Goal: Navigation & Orientation: Find specific page/section

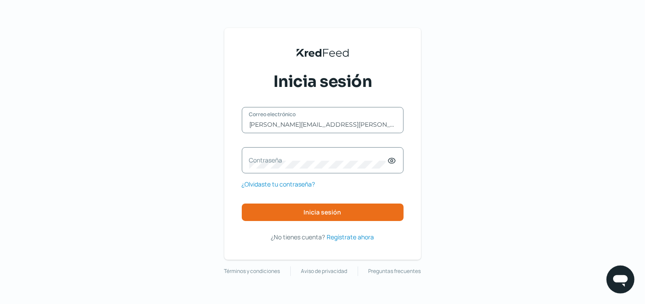
click at [275, 160] on label "Contraseña" at bounding box center [318, 160] width 138 height 8
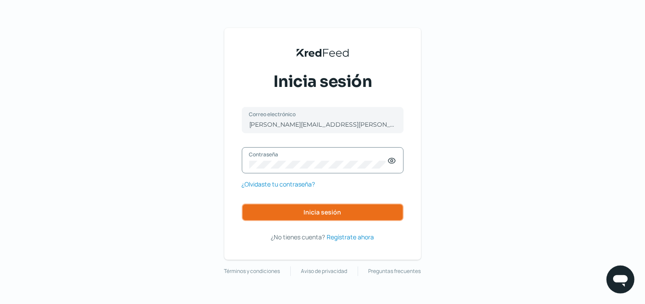
click at [299, 211] on button "Inicia sesión" at bounding box center [323, 212] width 162 height 17
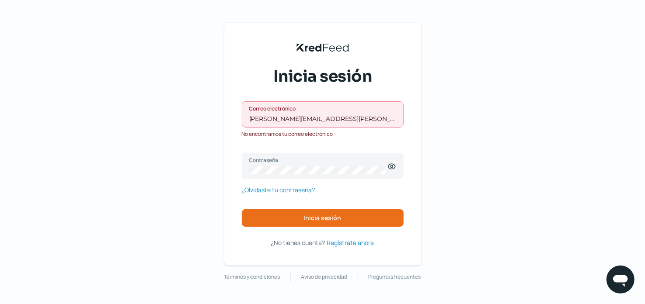
click at [311, 121] on input "[PERSON_NAME][EMAIL_ADDRESS][PERSON_NAME][DOMAIN_NAME]" at bounding box center [322, 119] width 147 height 8
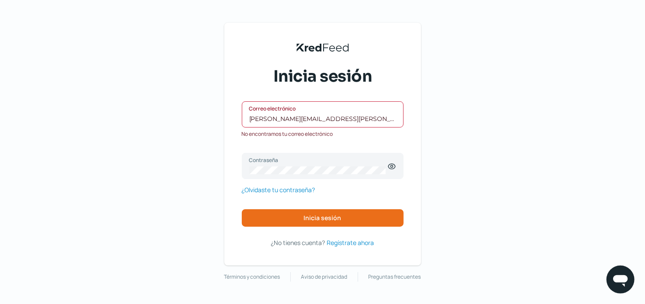
drag, startPoint x: 344, startPoint y: 119, endPoint x: 264, endPoint y: 116, distance: 80.0
click at [264, 116] on input "[PERSON_NAME][EMAIL_ADDRESS][PERSON_NAME][DOMAIN_NAME]" at bounding box center [322, 119] width 147 height 8
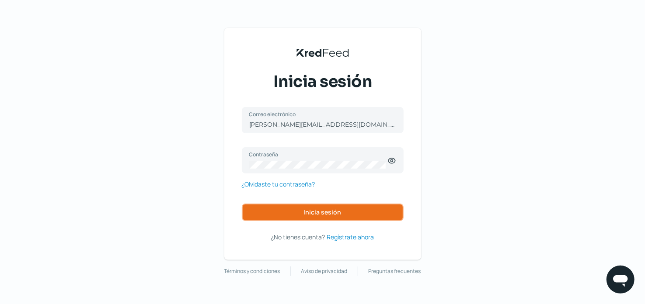
click at [340, 216] on button "Inicia sesión" at bounding box center [323, 212] width 162 height 17
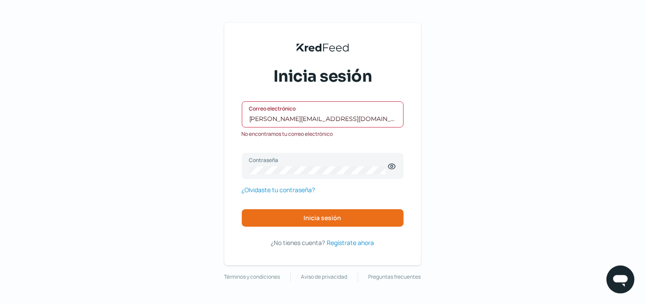
drag, startPoint x: 344, startPoint y: 118, endPoint x: 231, endPoint y: 110, distance: 113.0
click at [231, 110] on div "KredFeed's Black Logo Inicia sesión [PERSON_NAME][EMAIL_ADDRESS][DOMAIN_NAME] C…" at bounding box center [322, 144] width 197 height 243
paste input "s"
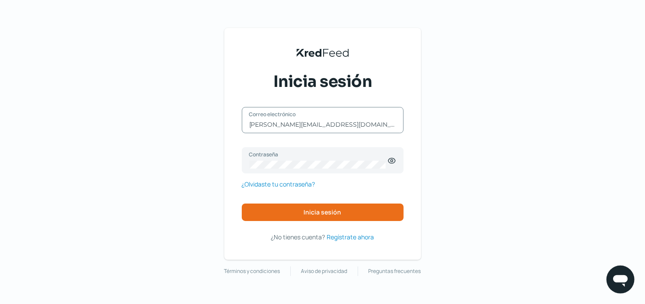
type input "[PERSON_NAME][EMAIL_ADDRESS][DOMAIN_NAME]"
click at [317, 203] on div "[PERSON_NAME][EMAIL_ADDRESS][DOMAIN_NAME] Correo electrónico Contraseña ¿Olvida…" at bounding box center [323, 164] width 162 height 114
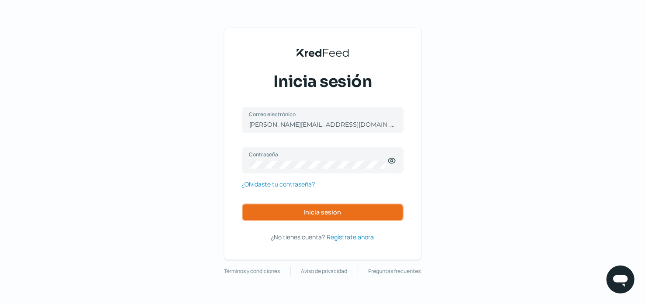
click at [321, 214] on span "Inicia sesión" at bounding box center [323, 212] width 38 height 6
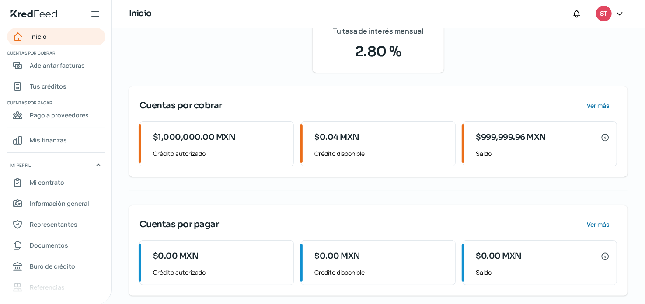
scroll to position [84, 0]
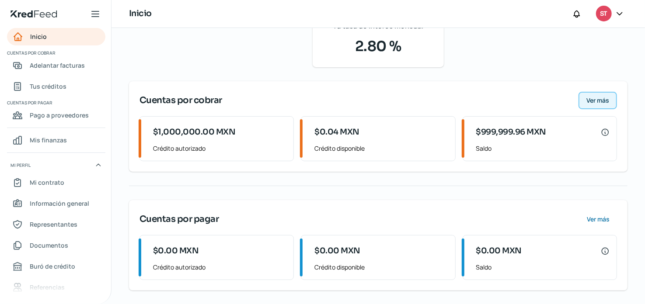
click at [586, 101] on span "Ver más" at bounding box center [597, 100] width 23 height 6
